Goal: Task Accomplishment & Management: Manage account settings

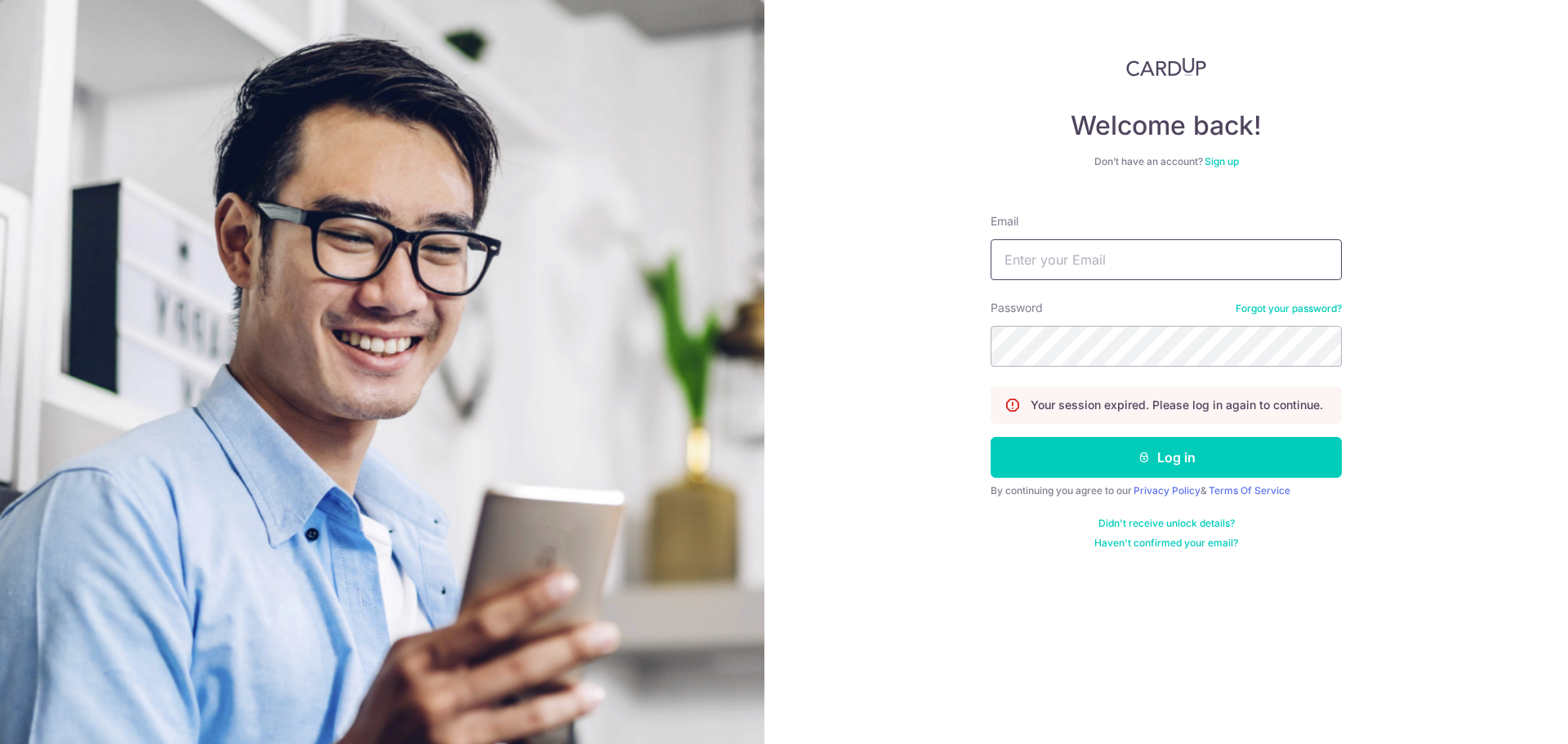
click at [1053, 255] on input "Email" at bounding box center [1166, 260] width 351 height 41
click at [1068, 279] on input "Email" at bounding box center [1166, 260] width 351 height 41
type input "[EMAIL_ADDRESS][DOMAIN_NAME]"
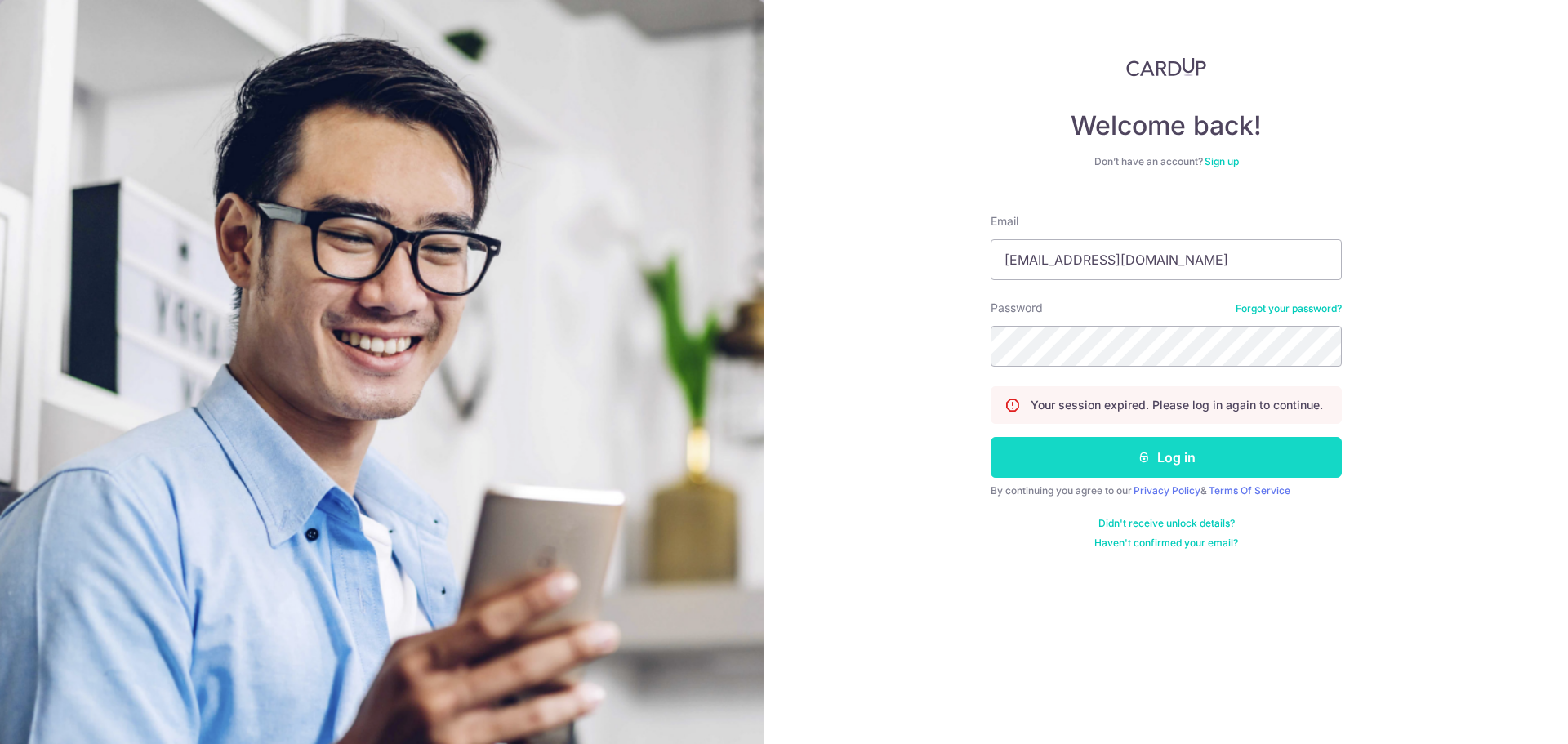
click at [1169, 458] on button "Log in" at bounding box center [1166, 458] width 351 height 41
